Goal: Transaction & Acquisition: Subscribe to service/newsletter

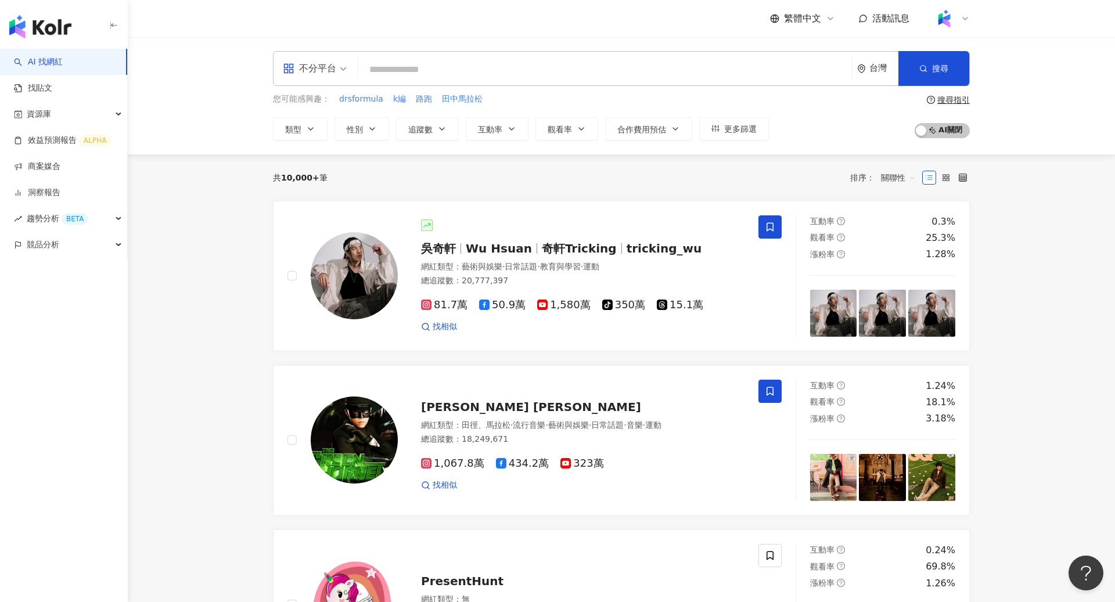
click at [959, 28] on div at bounding box center [951, 18] width 37 height 23
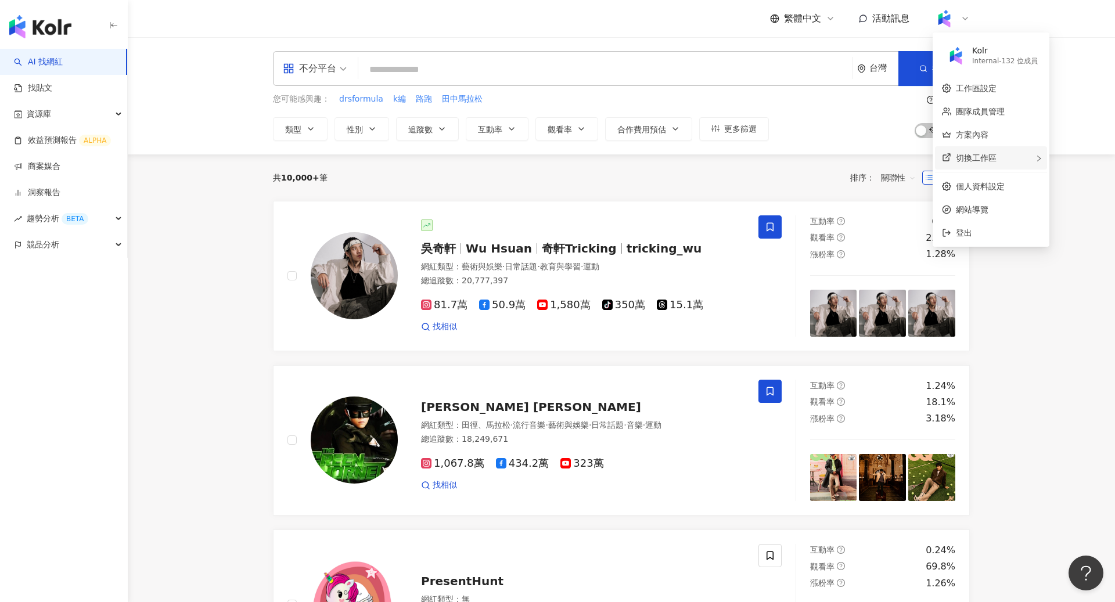
click at [993, 151] on div "切換工作區" at bounding box center [991, 157] width 112 height 23
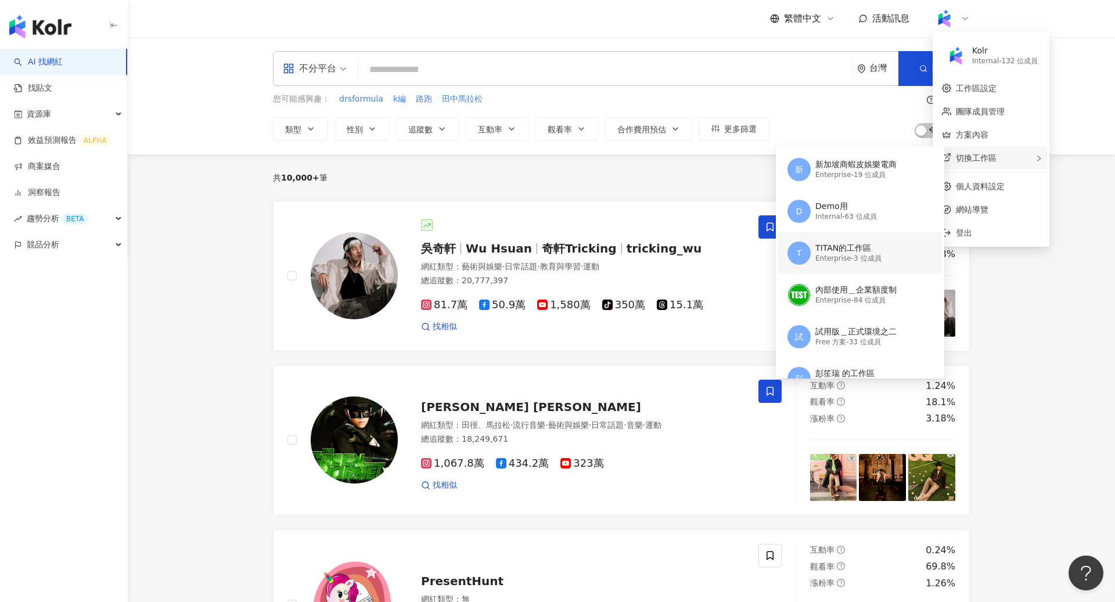
scroll to position [133, 0]
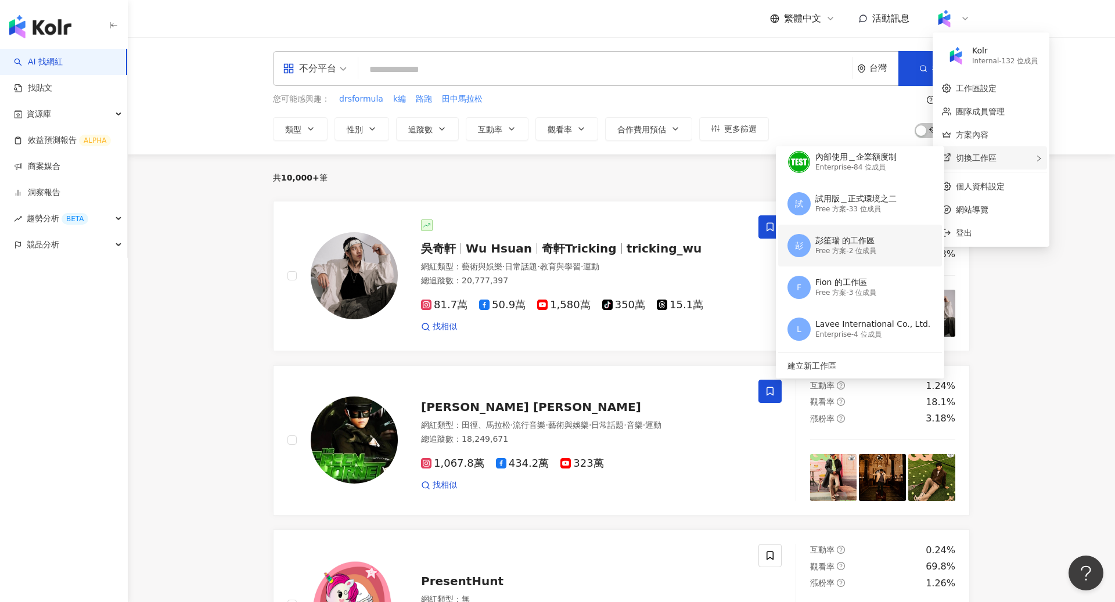
click at [871, 250] on div "Free 方案 - 2 位成員" at bounding box center [845, 251] width 61 height 10
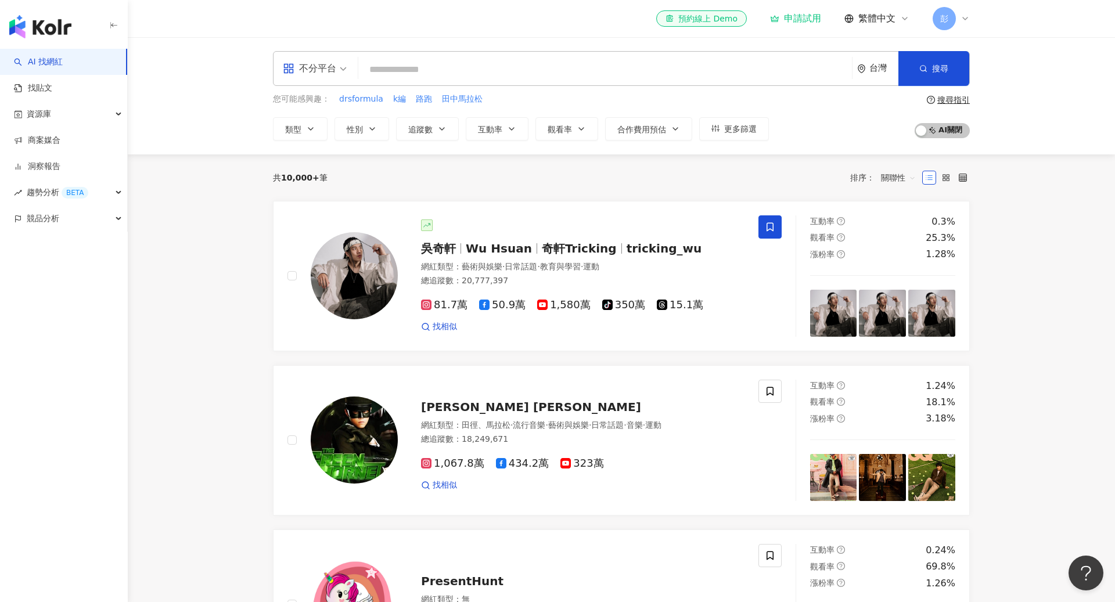
click at [809, 23] on div "申請試用" at bounding box center [795, 19] width 51 height 12
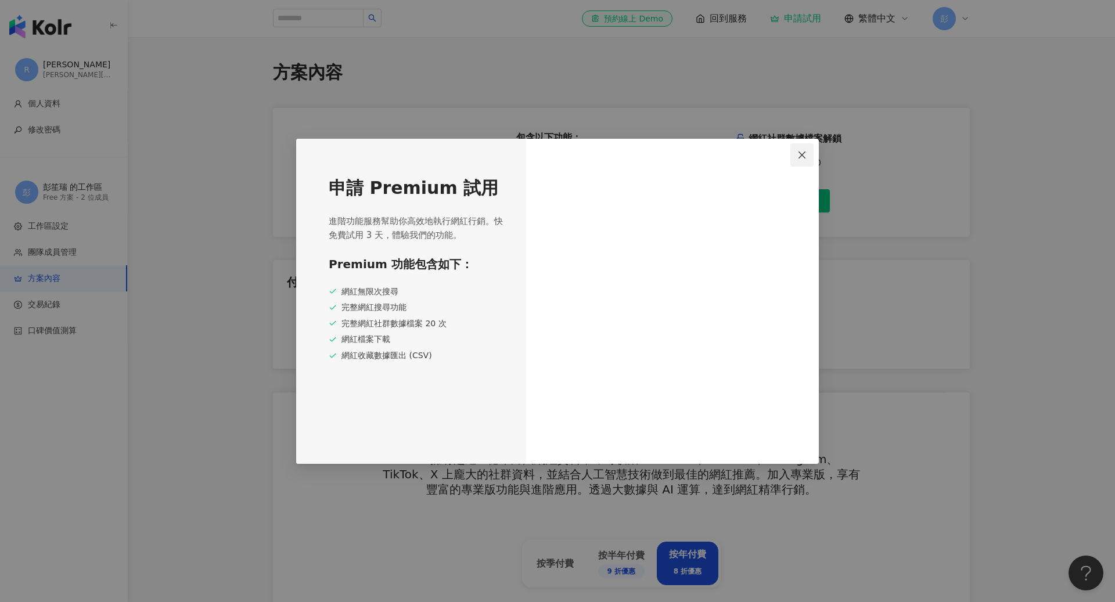
click at [808, 158] on span "Close" at bounding box center [802, 154] width 23 height 9
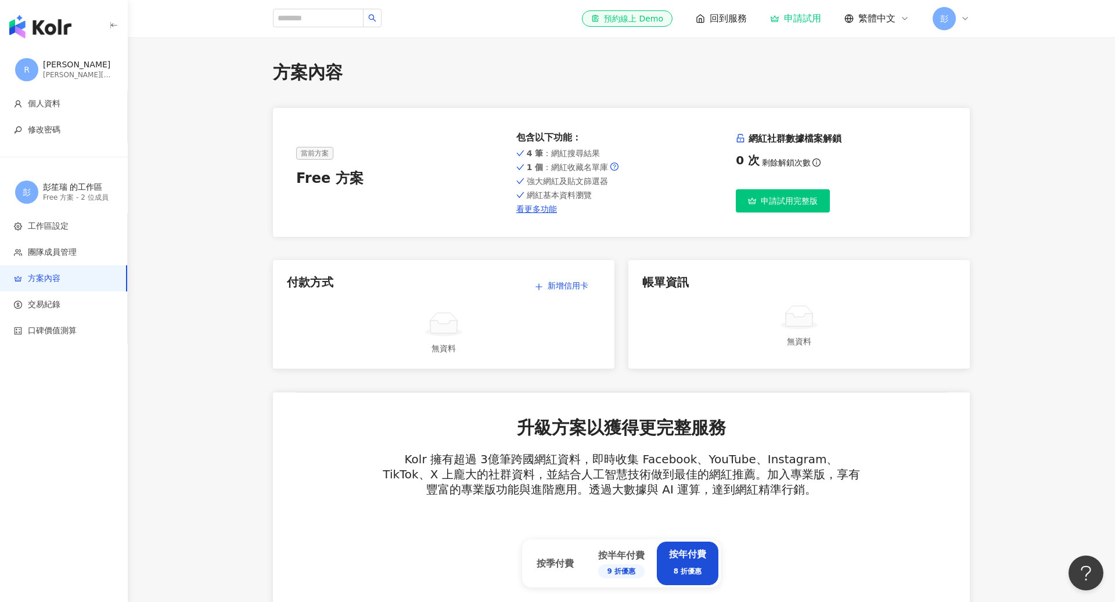
click at [811, 23] on div "申請試用" at bounding box center [795, 19] width 51 height 12
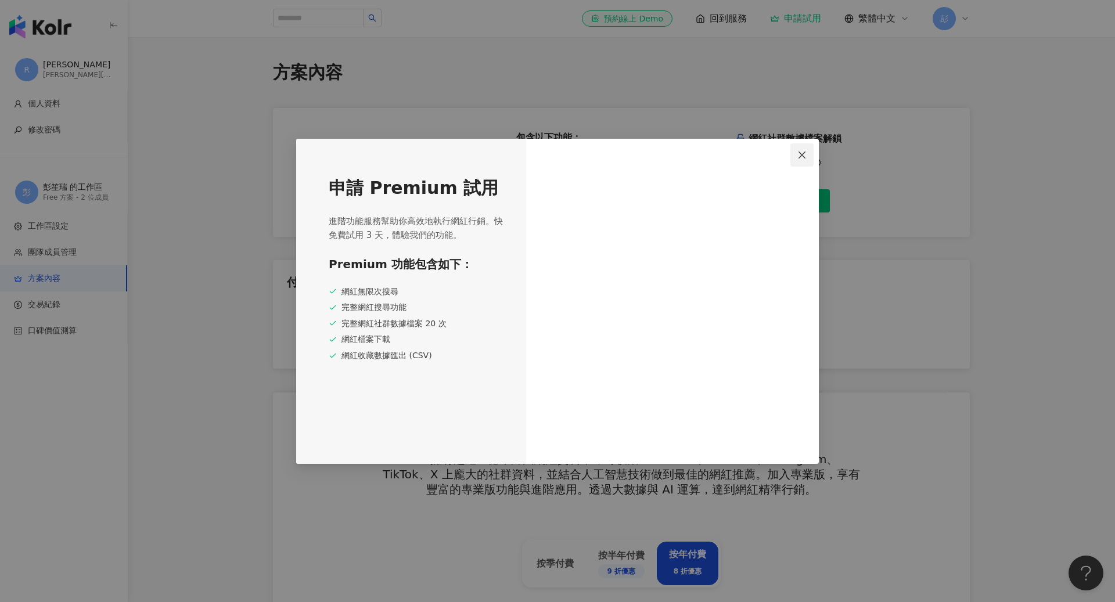
click at [802, 154] on icon "close" at bounding box center [801, 154] width 9 height 9
